Goal: Information Seeking & Learning: Learn about a topic

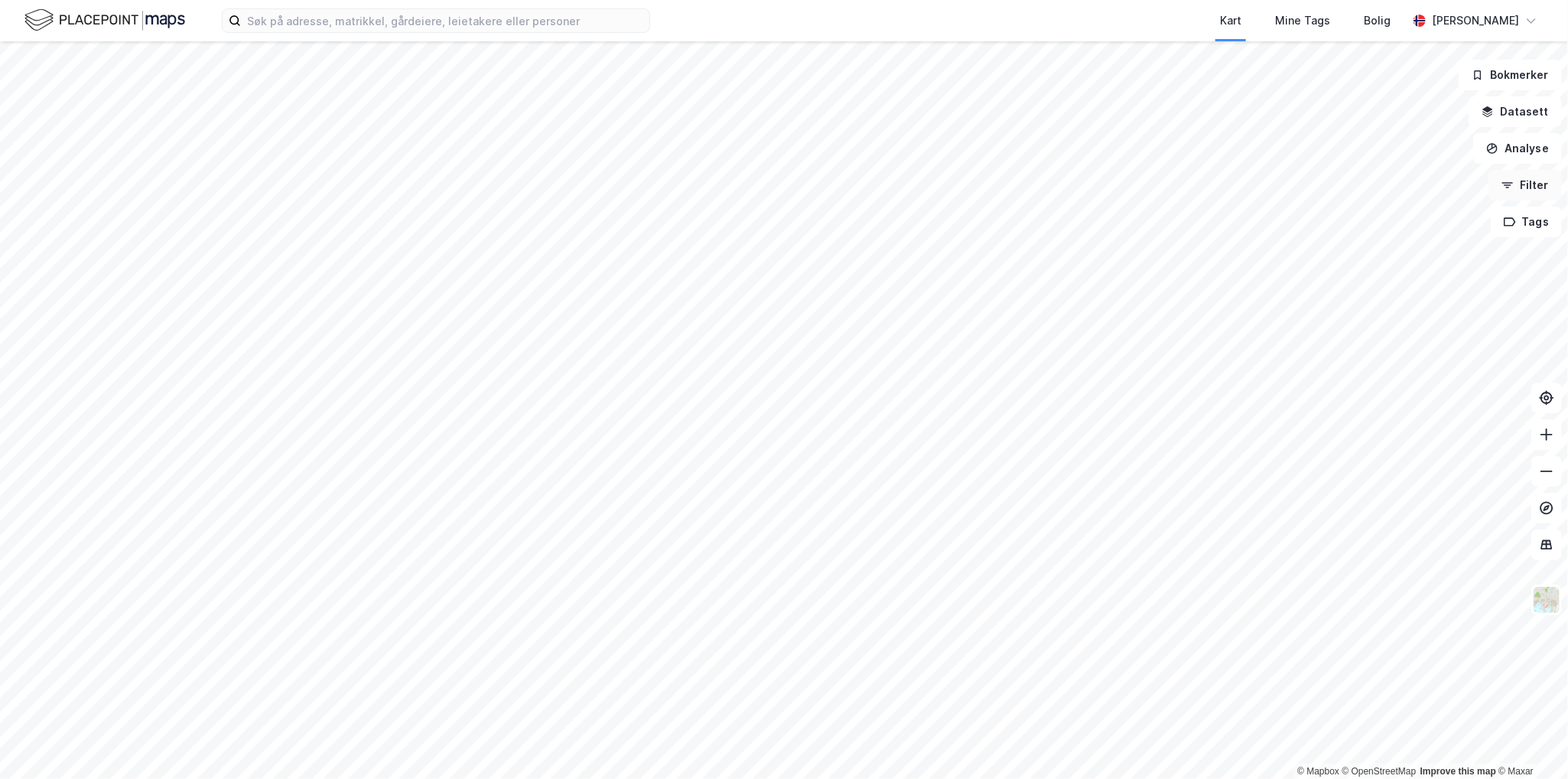
click at [1524, 188] on button "Filter" at bounding box center [1526, 185] width 74 height 30
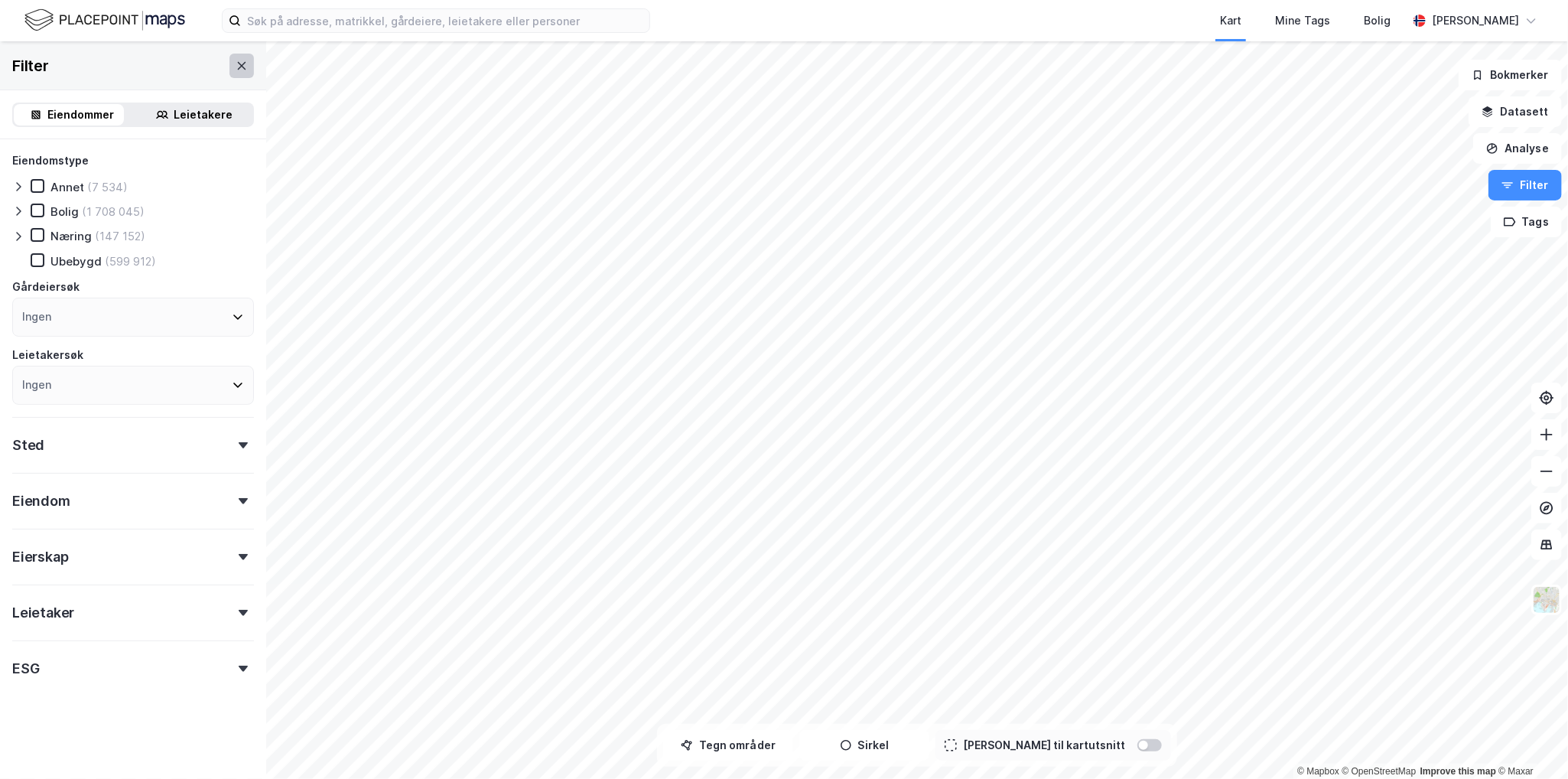
click at [240, 68] on button at bounding box center [241, 66] width 25 height 25
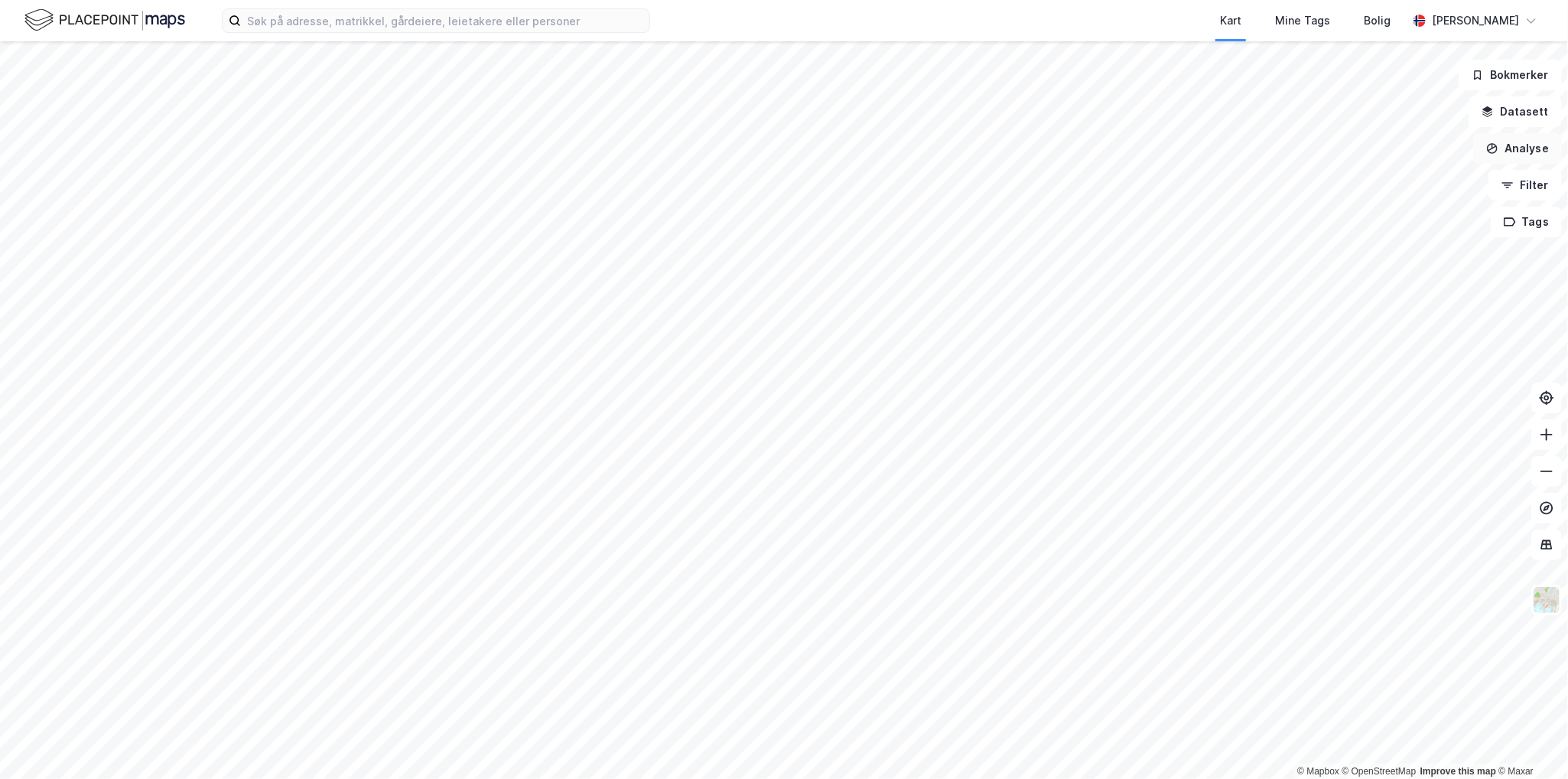
click at [1515, 163] on button "Analyse" at bounding box center [1518, 148] width 89 height 30
click at [1371, 181] on div "Tegn område" at bounding box center [1385, 181] width 133 height 13
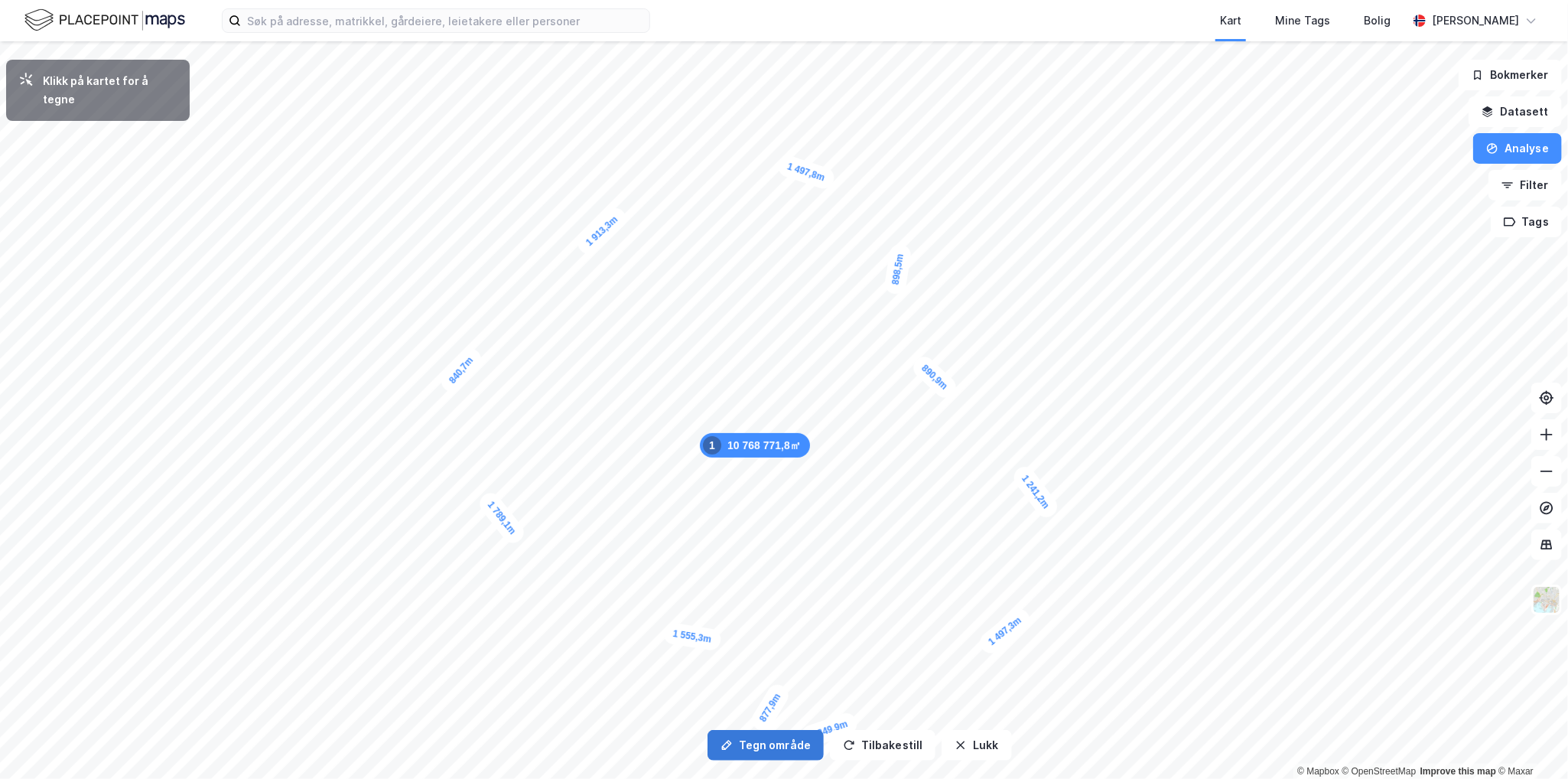
click at [754, 748] on button "Tegn område" at bounding box center [765, 745] width 116 height 30
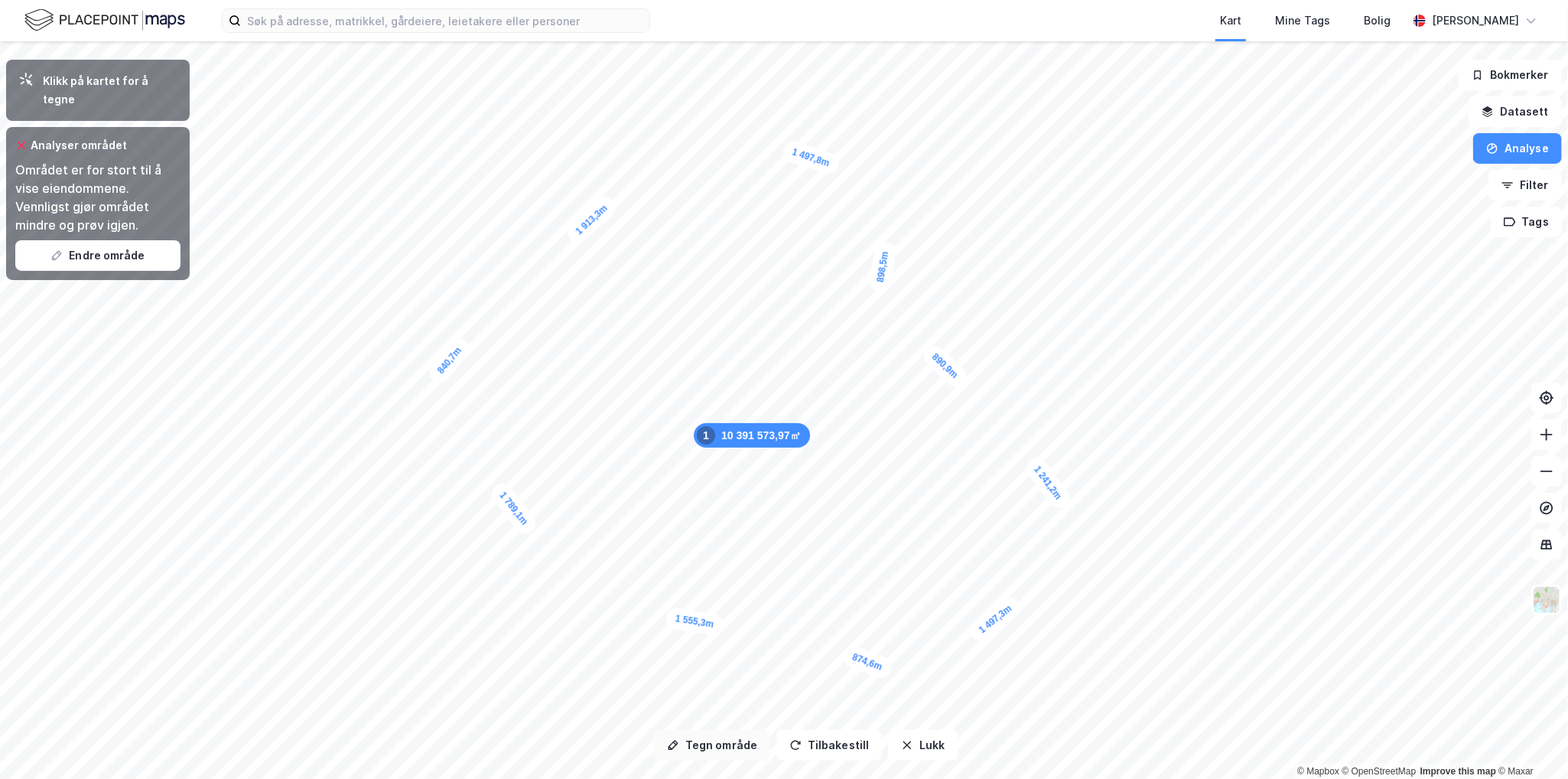
click at [715, 755] on button "Tegn område" at bounding box center [711, 745] width 116 height 30
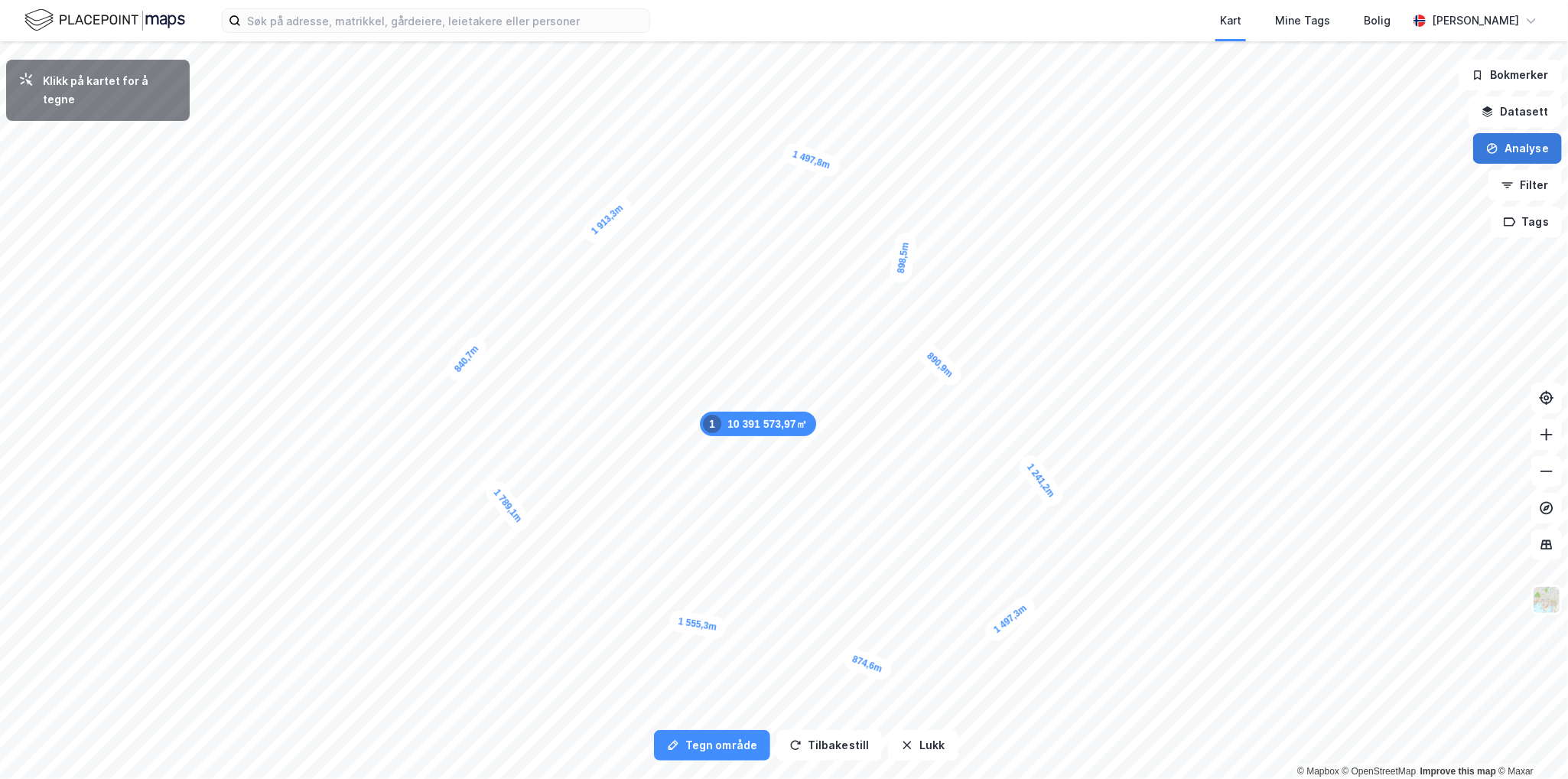
click at [1509, 152] on button "Analyse" at bounding box center [1518, 148] width 89 height 30
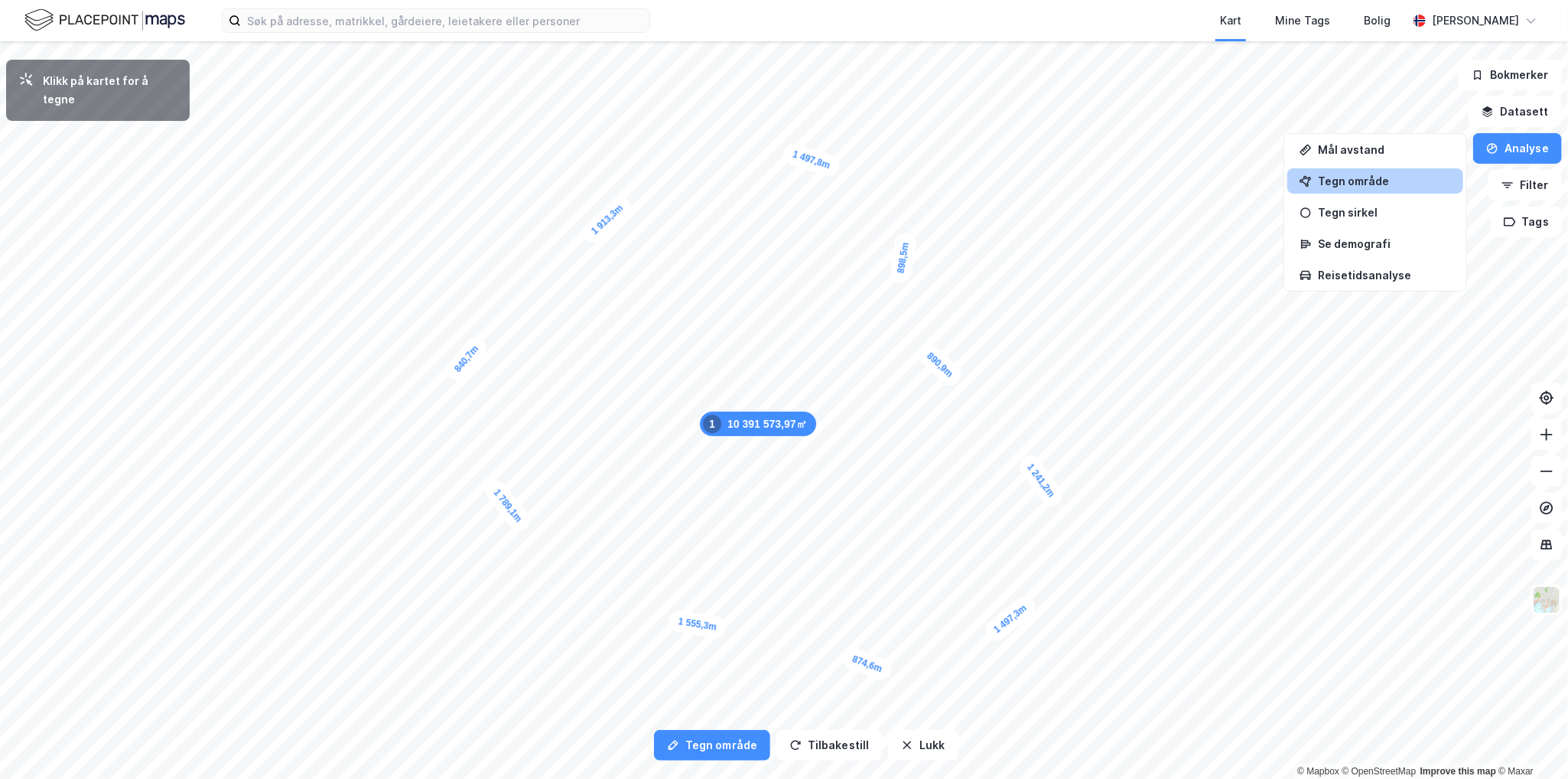
click at [1386, 178] on div "Tegn område" at bounding box center [1385, 181] width 133 height 13
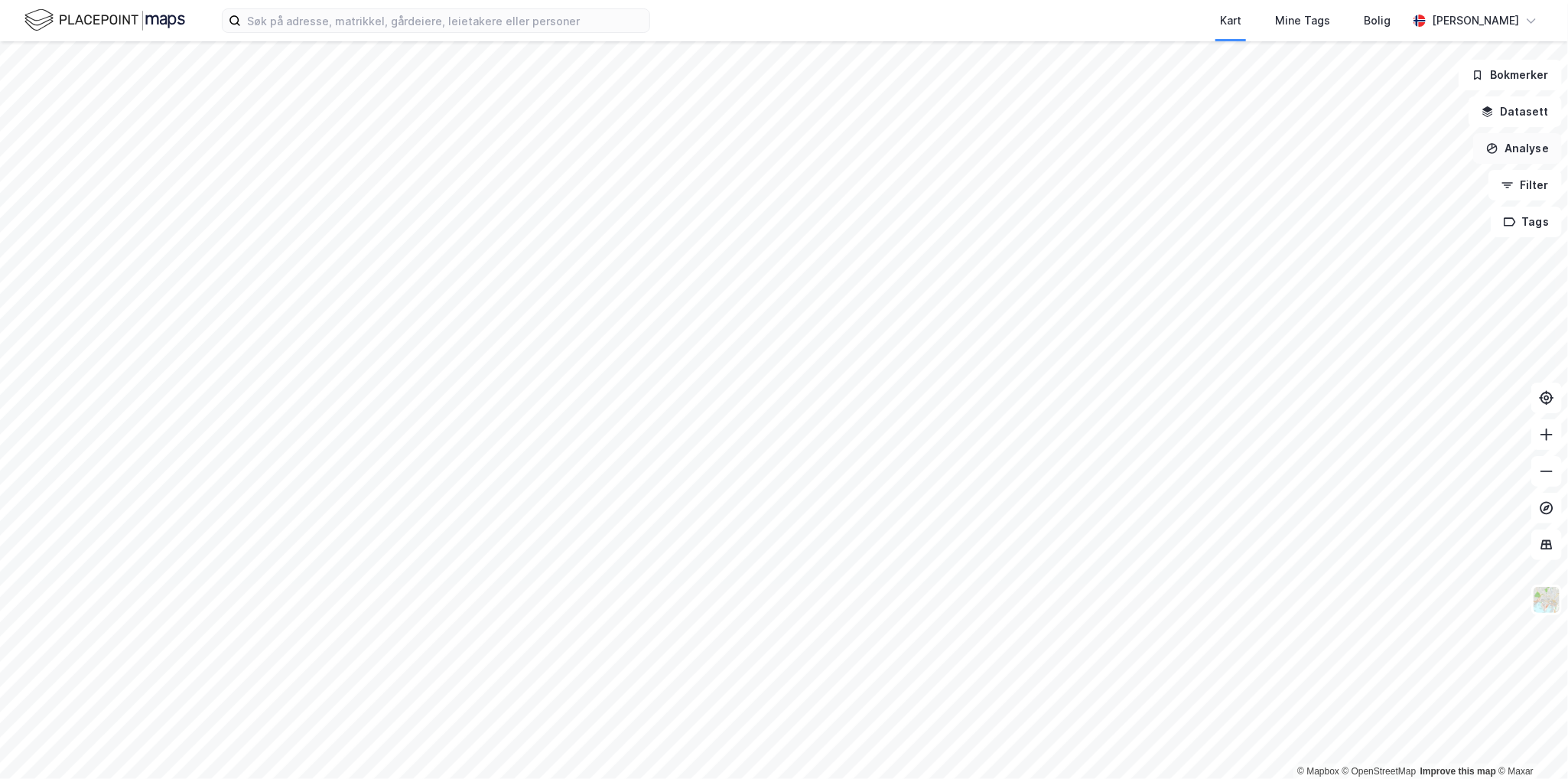
click at [1508, 139] on button "Analyse" at bounding box center [1518, 148] width 89 height 30
click at [1398, 173] on div "Tegn område" at bounding box center [1376, 181] width 176 height 26
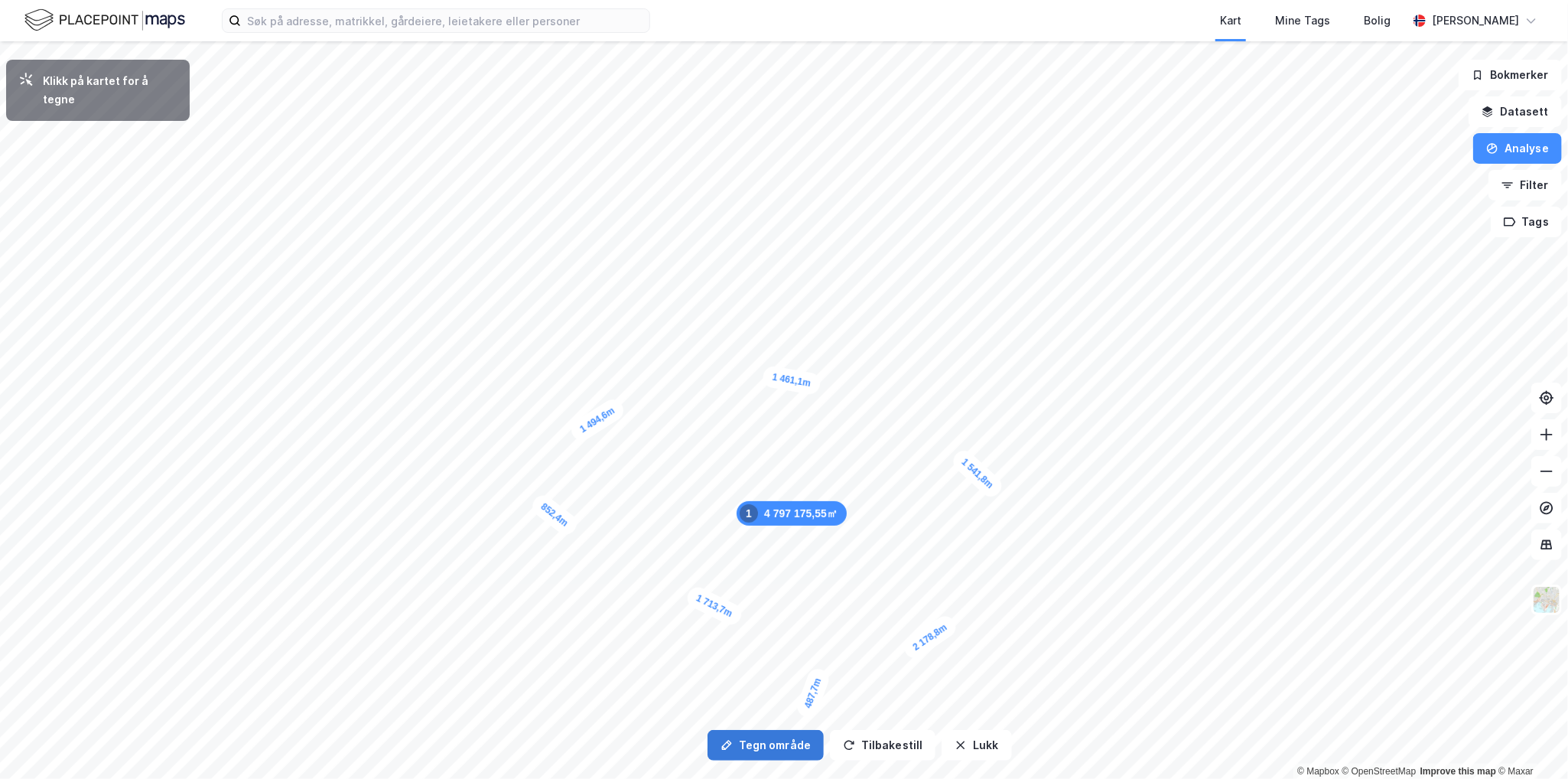
click at [771, 748] on button "Tegn område" at bounding box center [765, 745] width 116 height 30
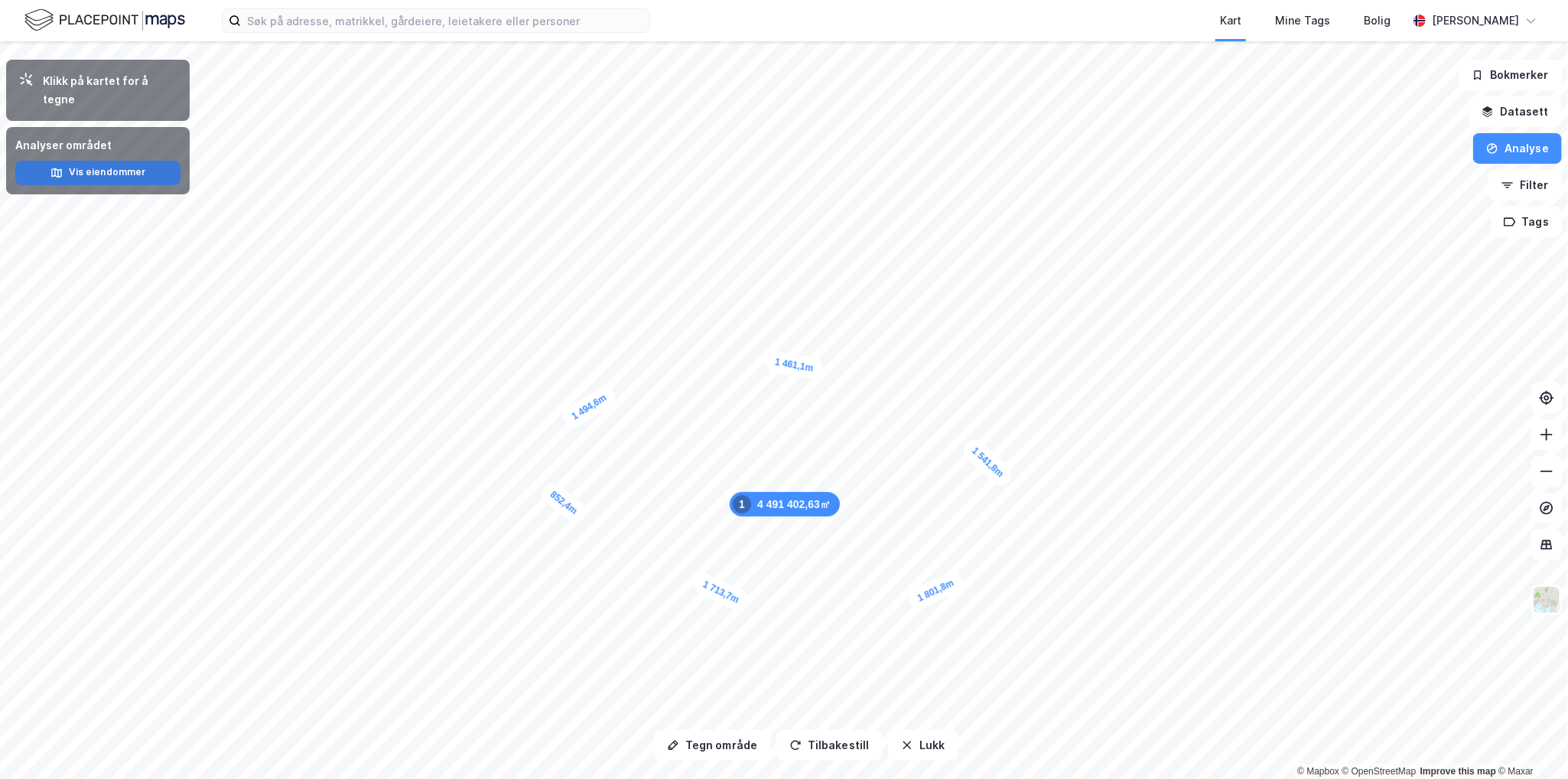
click at [136, 160] on button "Vis eiendommer" at bounding box center [98, 172] width 165 height 25
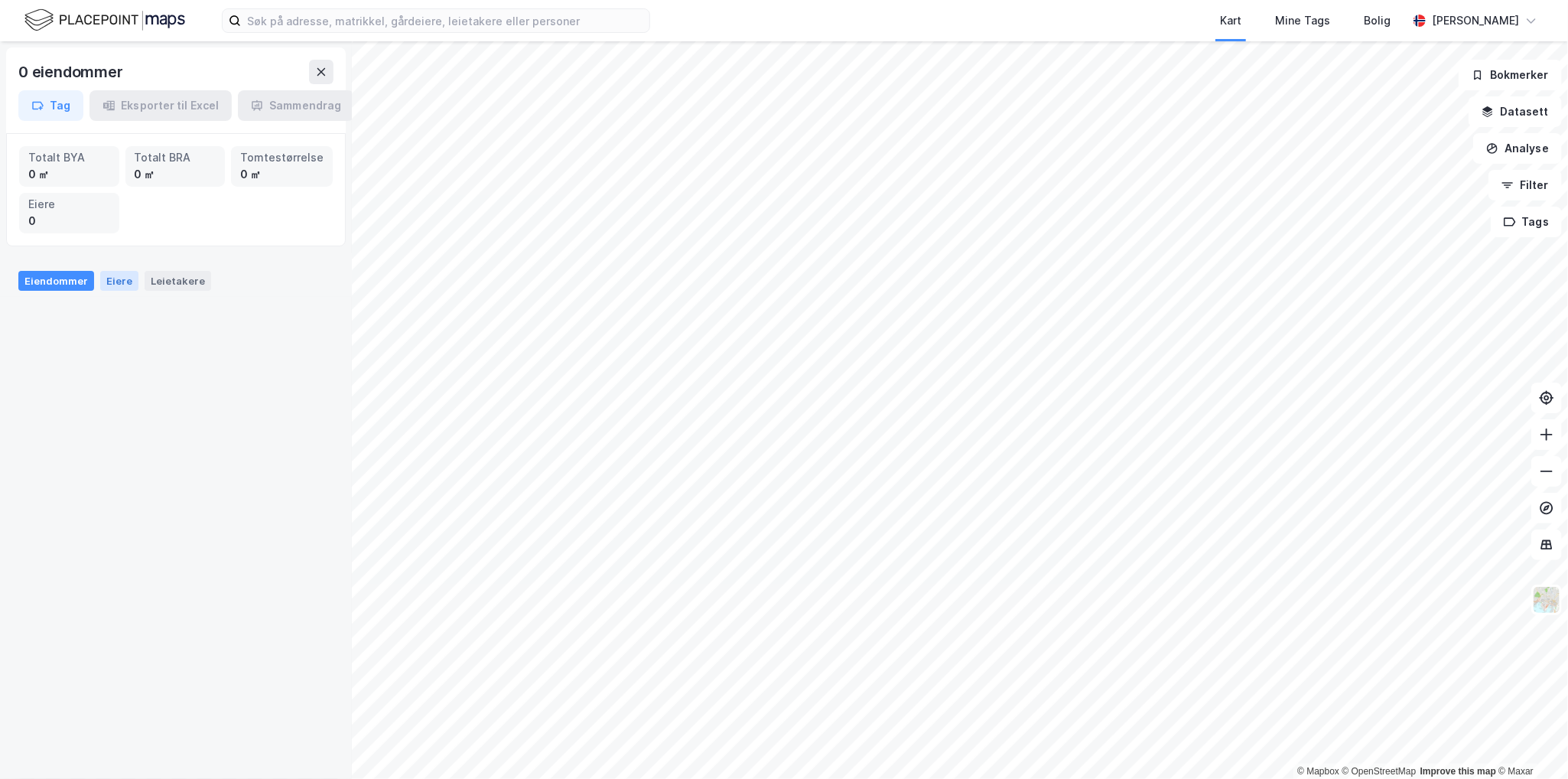
click at [117, 280] on div "Eiere" at bounding box center [119, 281] width 38 height 20
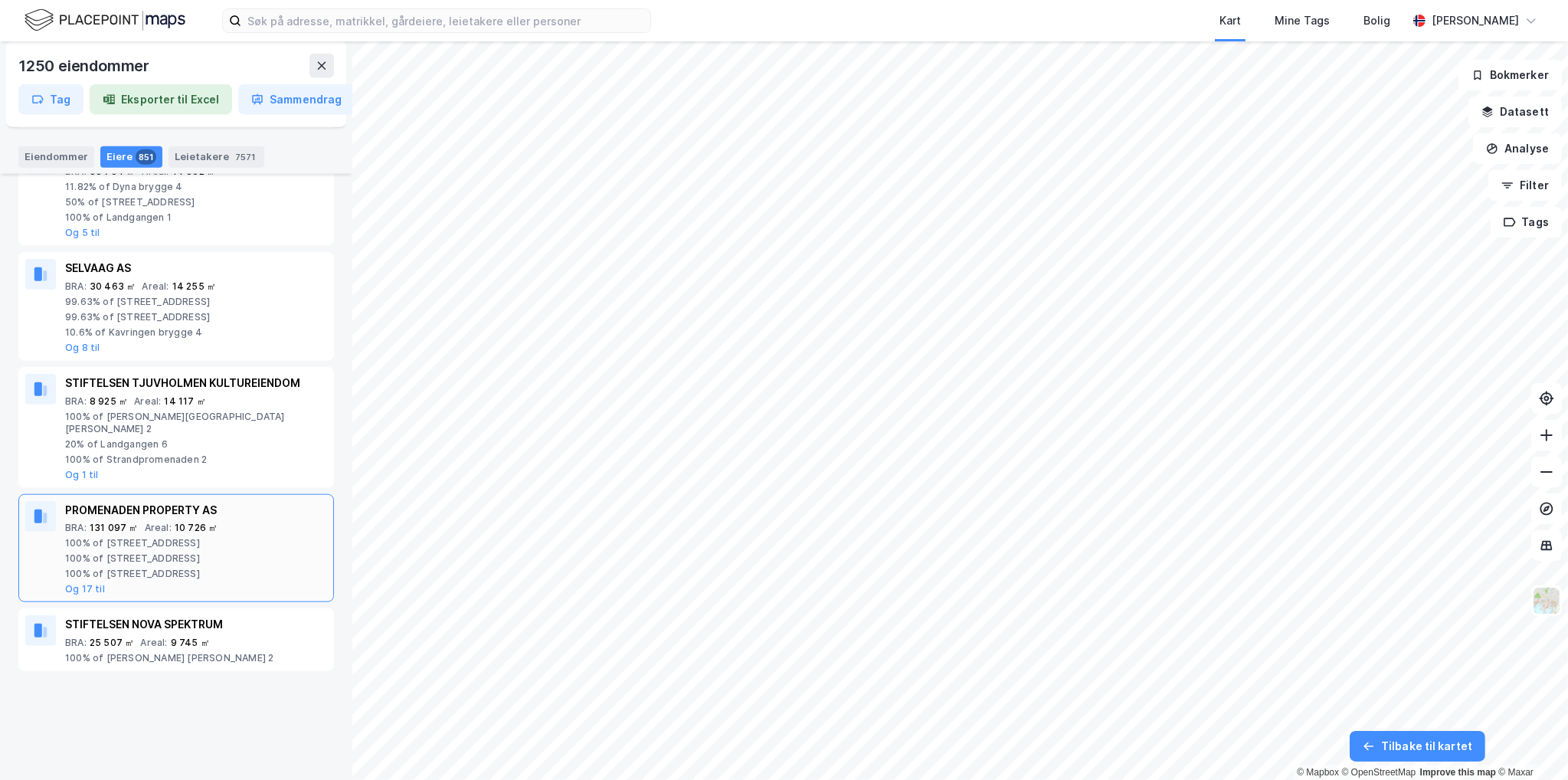
scroll to position [2298, 0]
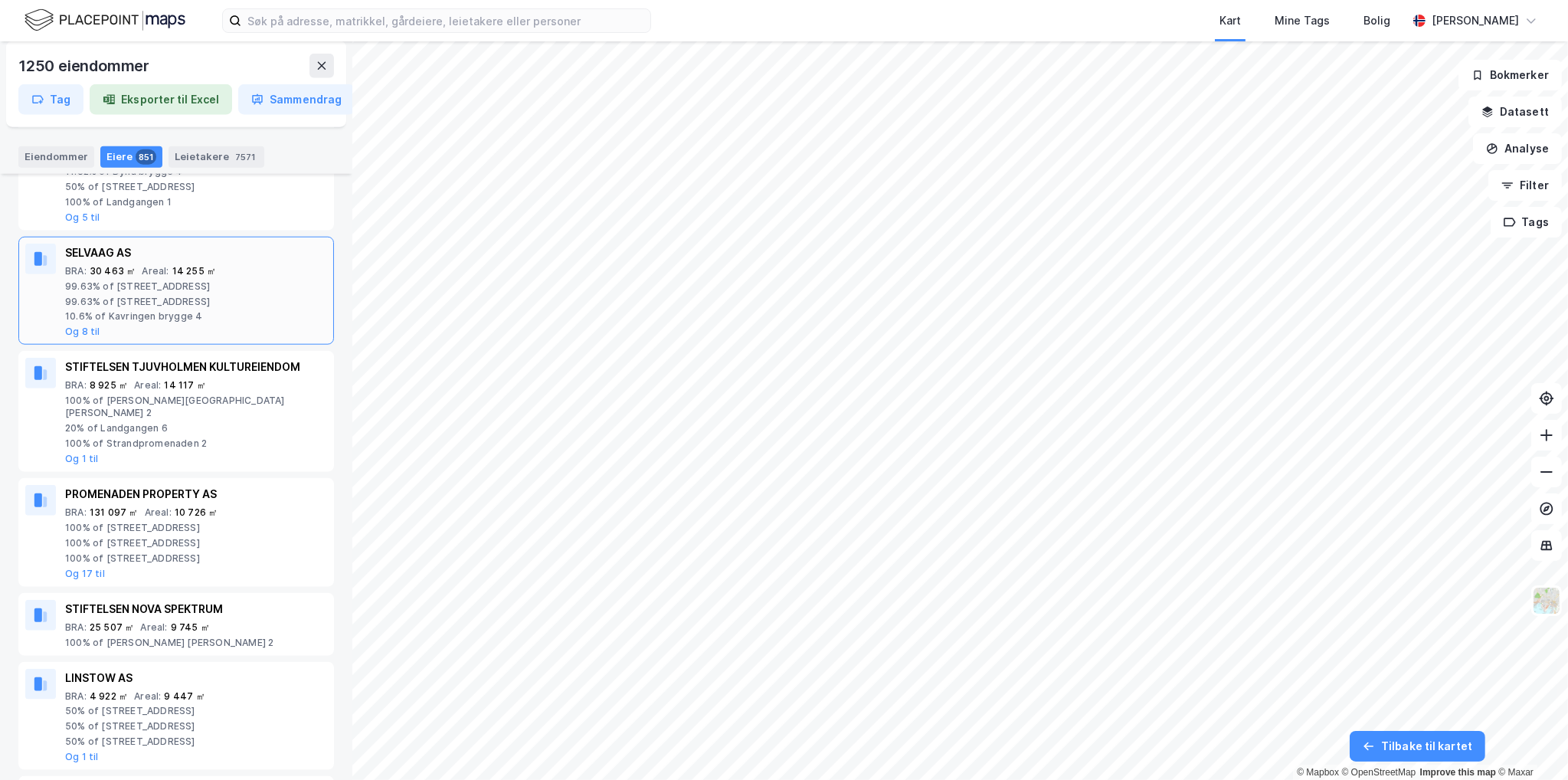
click at [160, 329] on div "SELVAAG AS BRA : 30 463 ㎡ Areal : 14 255 ㎡ 99.63% of [STREET_ADDRESS] 99.63% of…" at bounding box center [196, 291] width 262 height 95
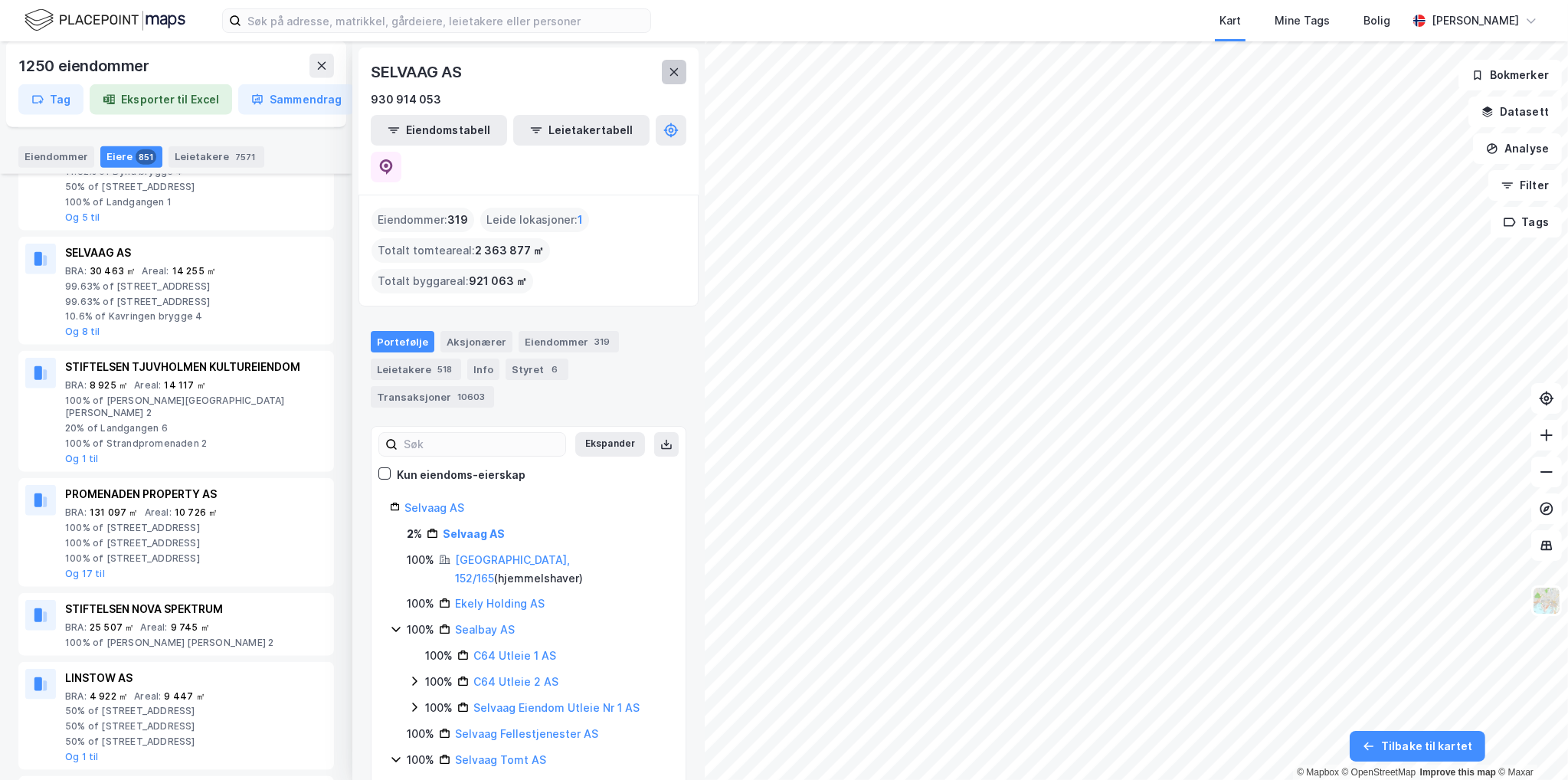
click at [675, 80] on button at bounding box center [674, 71] width 25 height 25
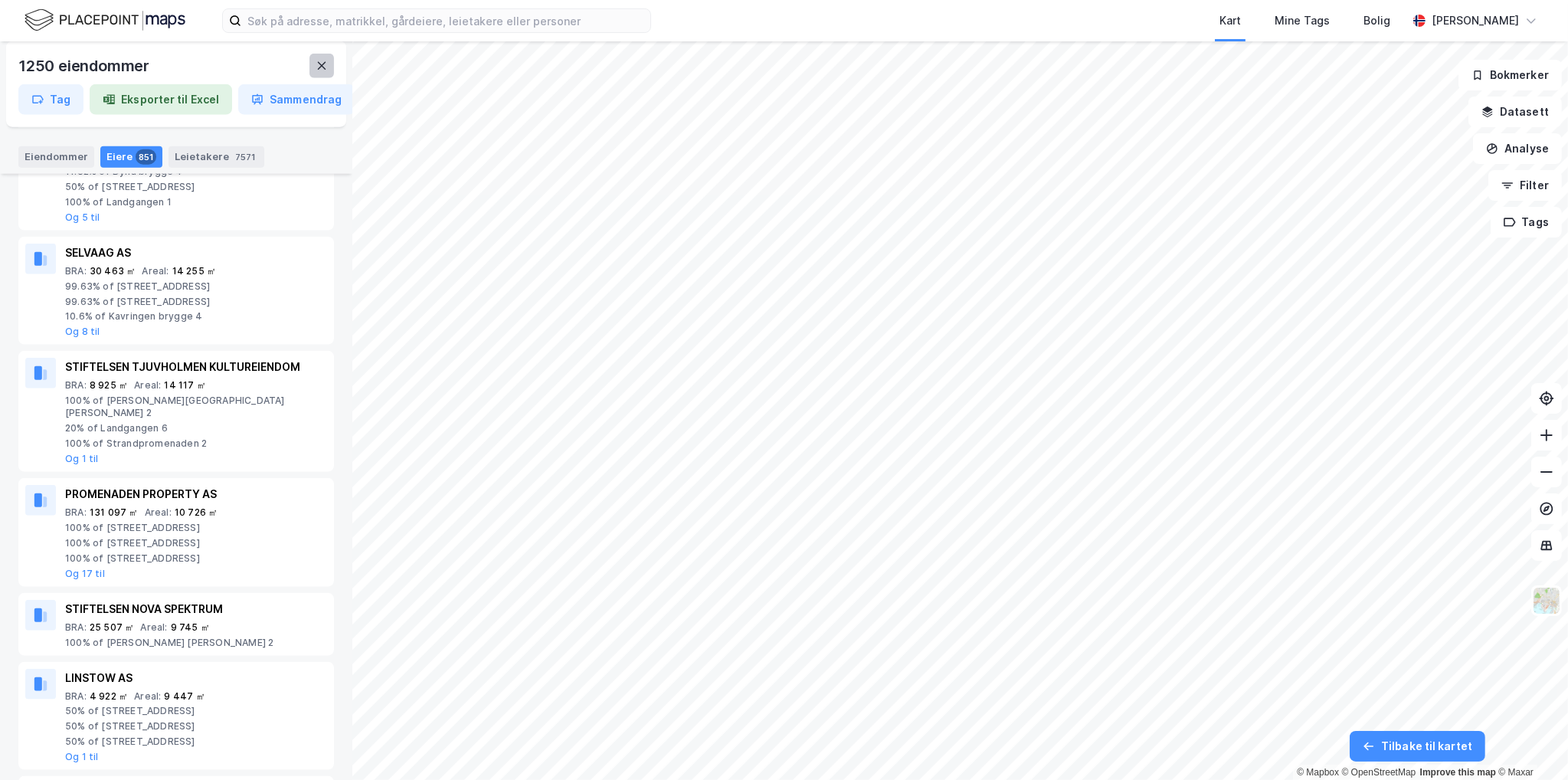
click at [325, 69] on icon at bounding box center [322, 66] width 9 height 8
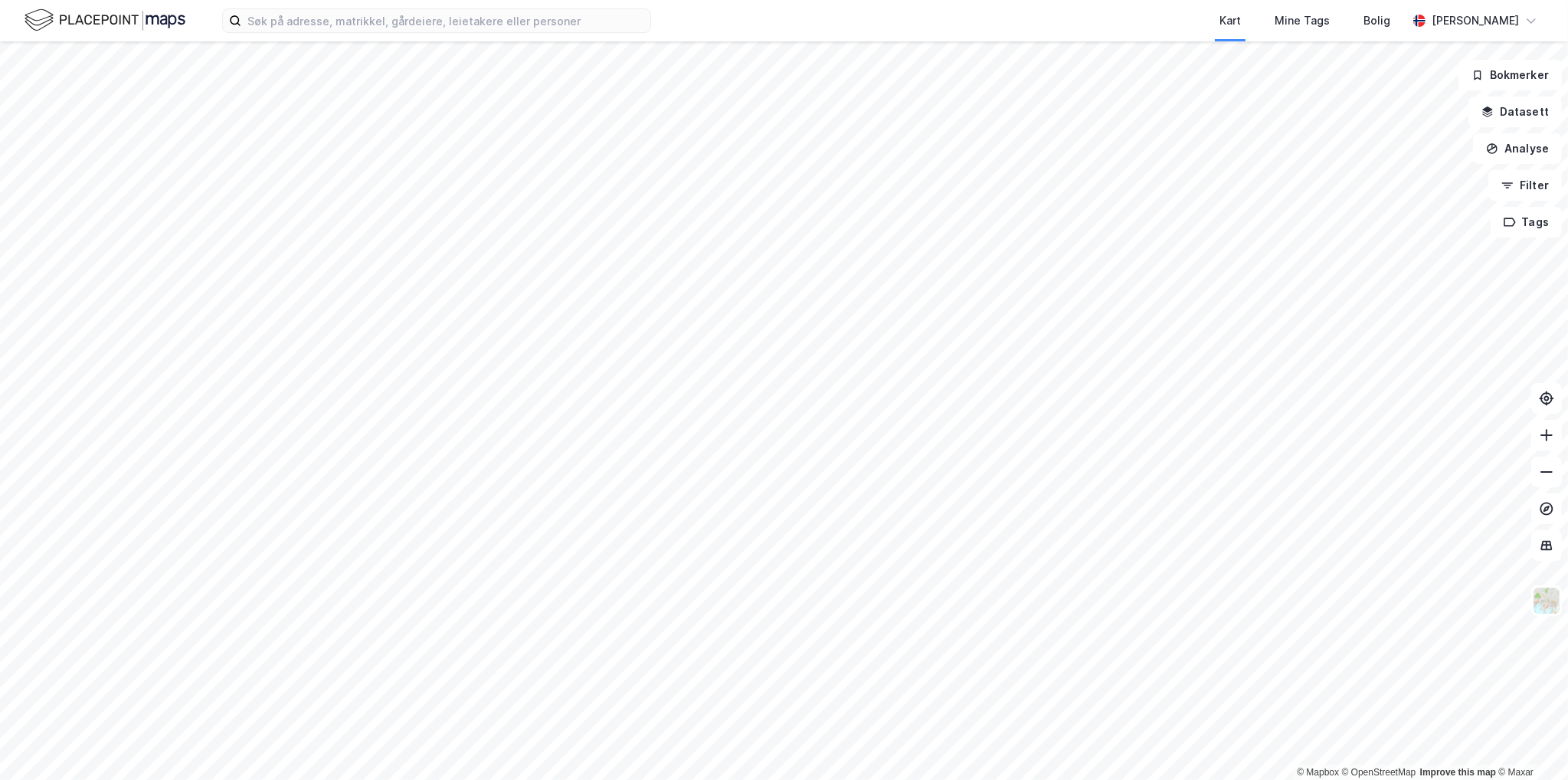
click at [508, 39] on div "Kart Mine Tags [PERSON_NAME] [PERSON_NAME]" at bounding box center [784, 21] width 1568 height 42
click at [589, 34] on div "Kart Mine Tags [PERSON_NAME] [PERSON_NAME]" at bounding box center [784, 21] width 1568 height 42
click at [532, 19] on input at bounding box center [446, 20] width 409 height 23
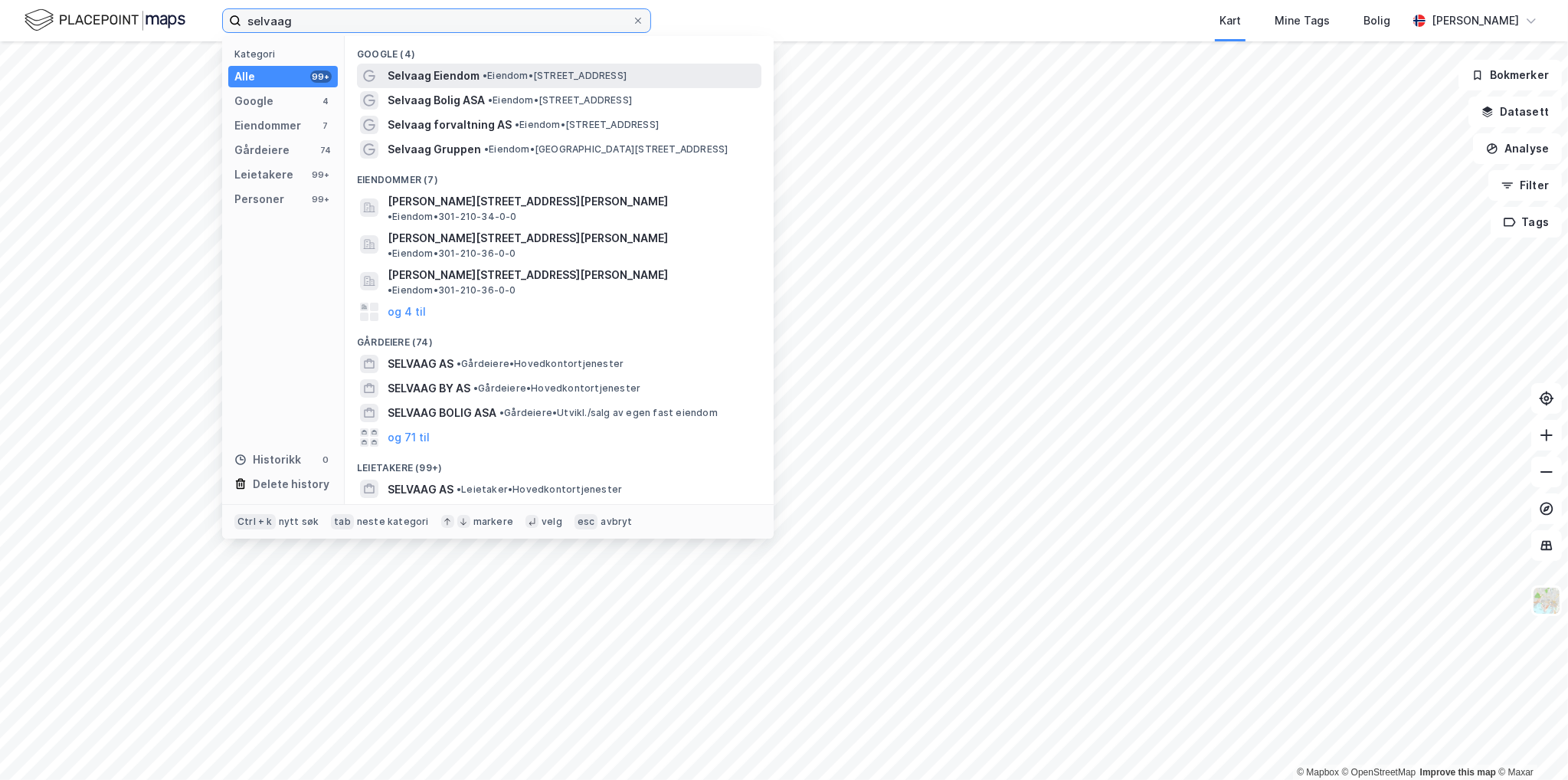
type input "selvaag"
click at [579, 76] on span "• Eiendom • [STREET_ADDRESS]" at bounding box center [554, 75] width 144 height 12
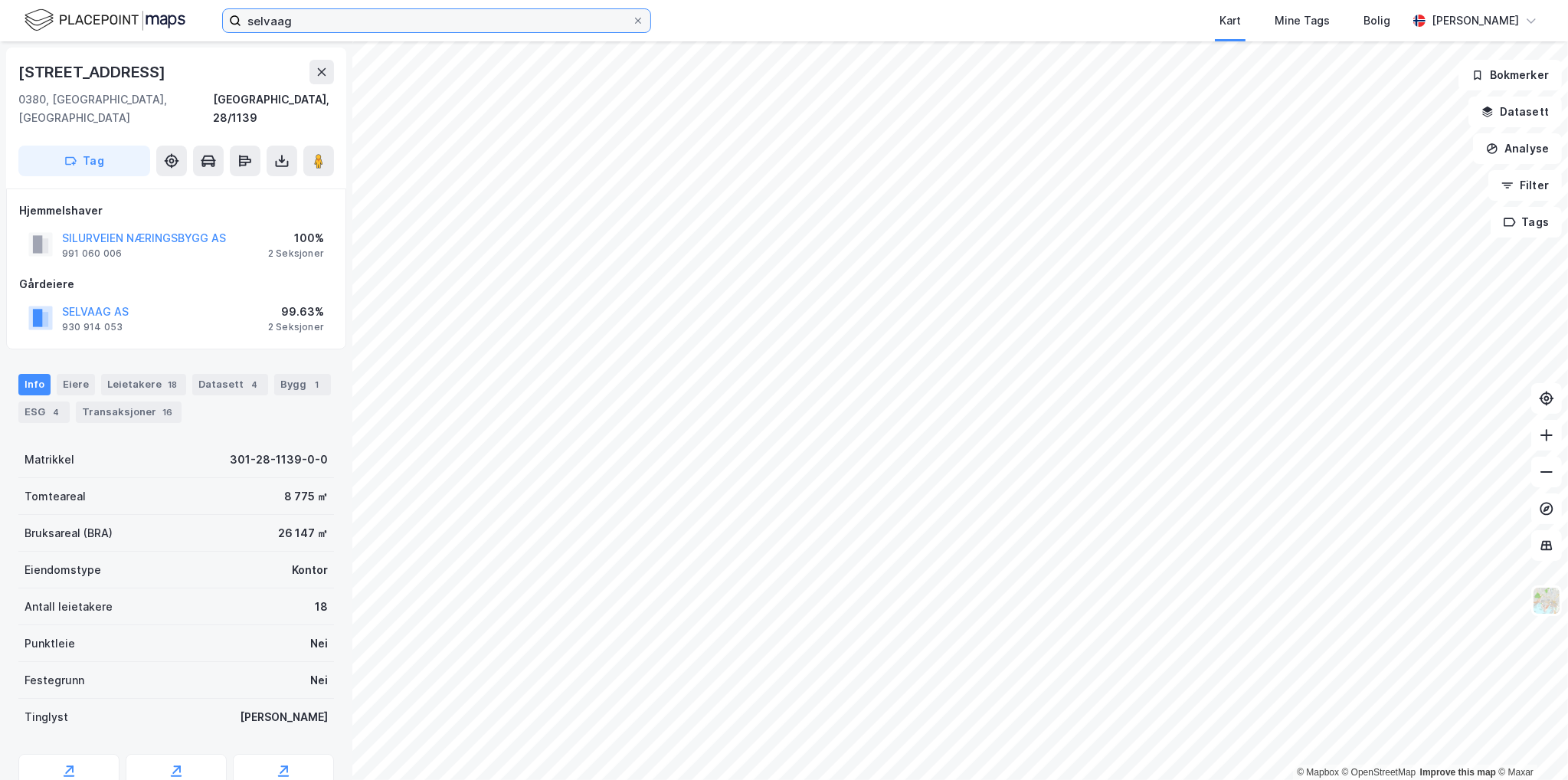
click at [370, 28] on input "selvaag" at bounding box center [437, 20] width 391 height 23
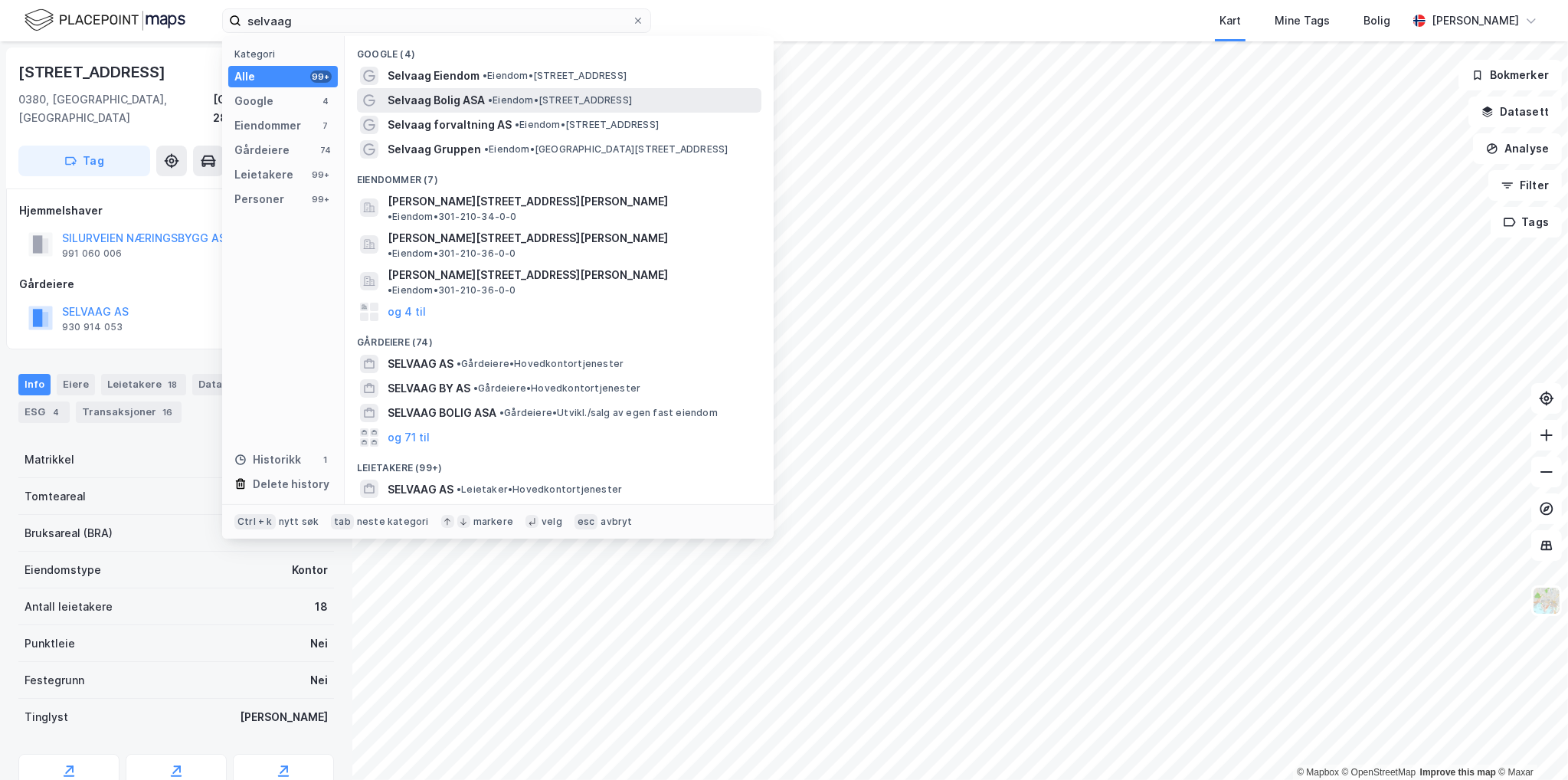
click at [518, 104] on span "• Eiendom • [STREET_ADDRESS]" at bounding box center [559, 100] width 144 height 12
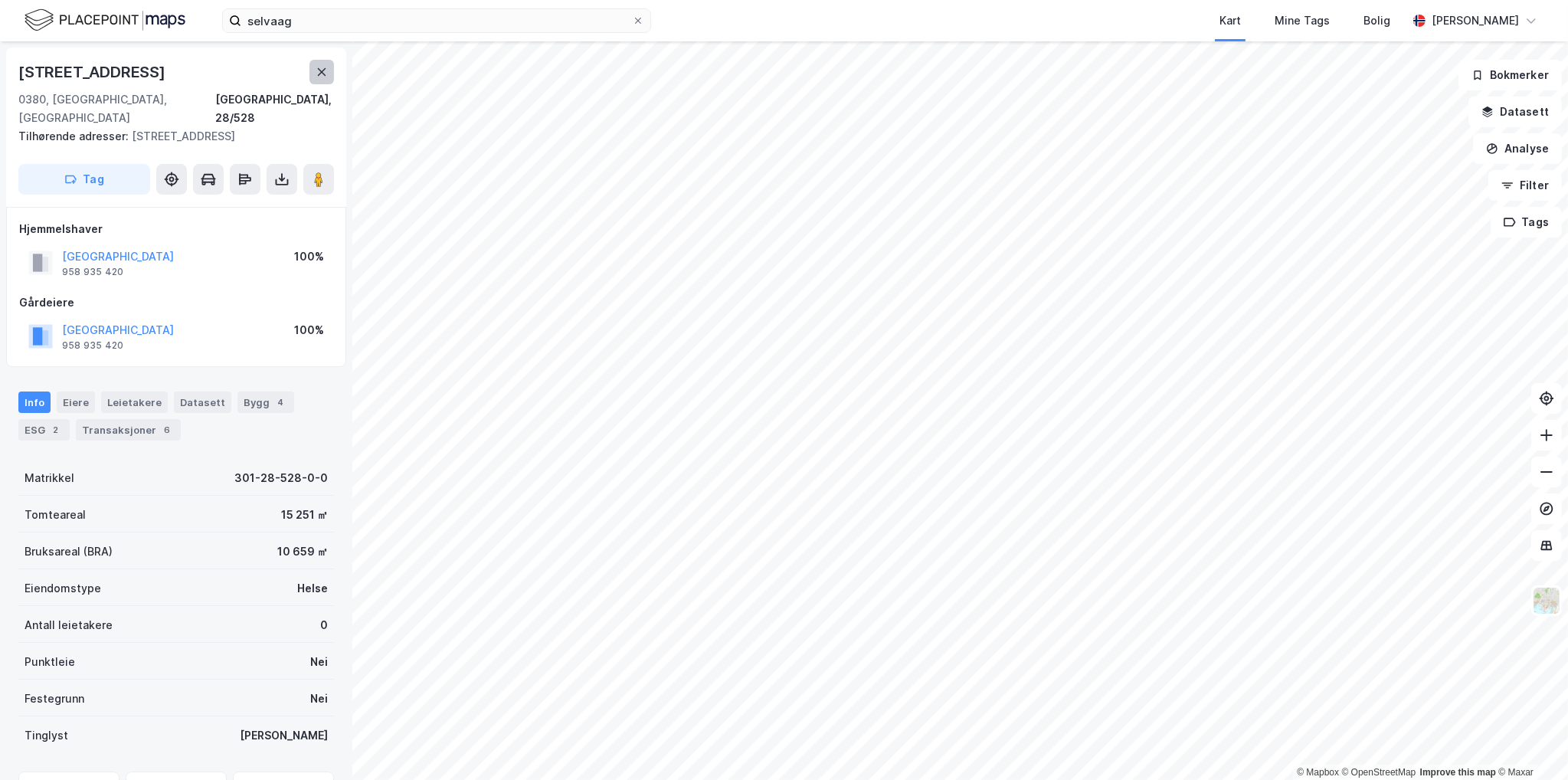
click at [319, 75] on icon at bounding box center [322, 72] width 9 height 8
